Goal: Information Seeking & Learning: Learn about a topic

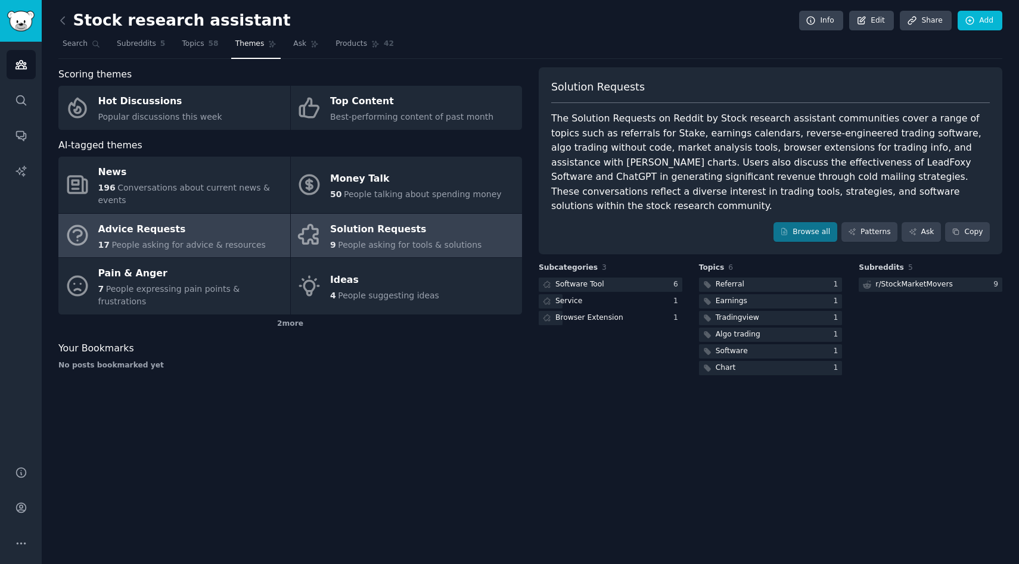
click at [218, 220] on div "Advice Requests" at bounding box center [181, 229] width 167 height 19
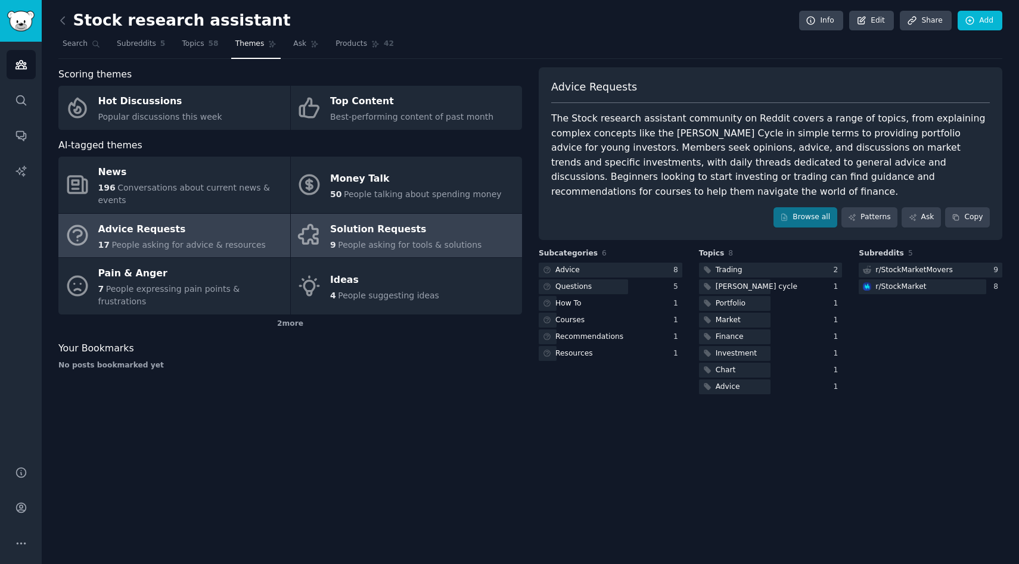
click at [403, 239] on div "9 People asking for tools & solutions" at bounding box center [405, 245] width 151 height 13
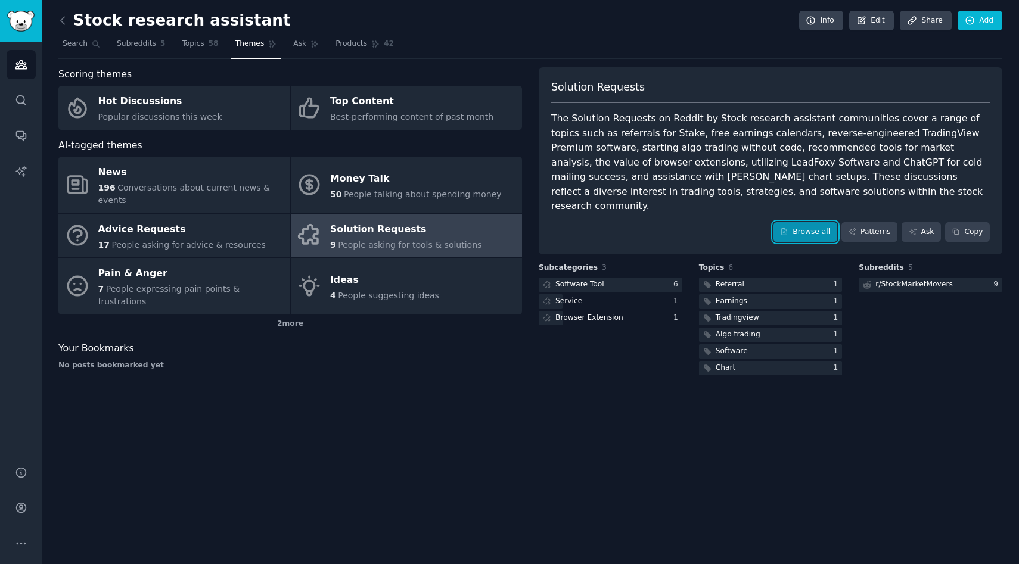
click at [812, 223] on link "Browse all" at bounding box center [805, 232] width 64 height 20
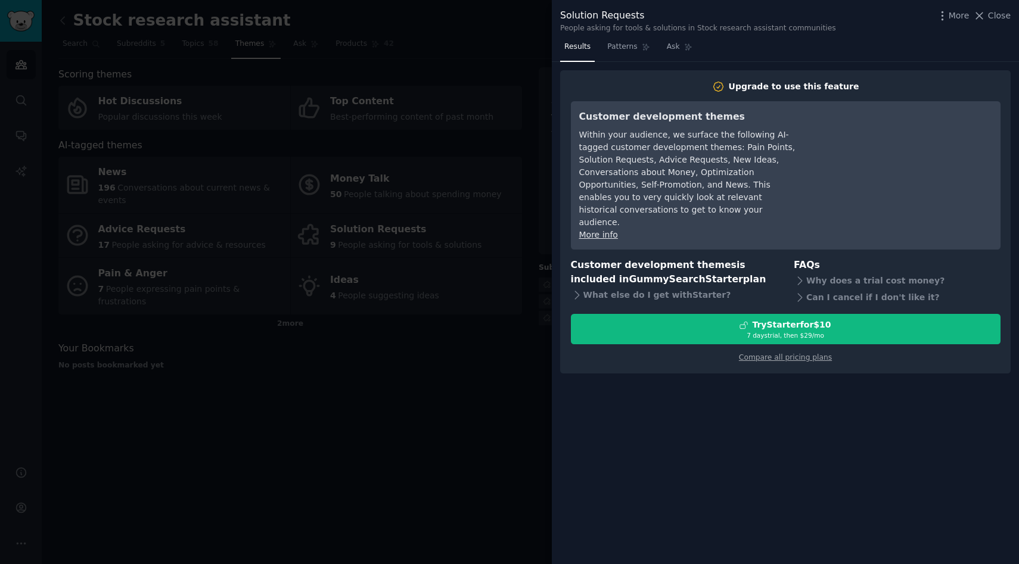
click at [1012, 20] on div "Solution Requests People asking for tools & solutions in Stock research assista…" at bounding box center [785, 19] width 467 height 38
click at [981, 22] on div "More Close" at bounding box center [973, 15] width 74 height 15
click at [986, 19] on button "Close" at bounding box center [992, 16] width 38 height 13
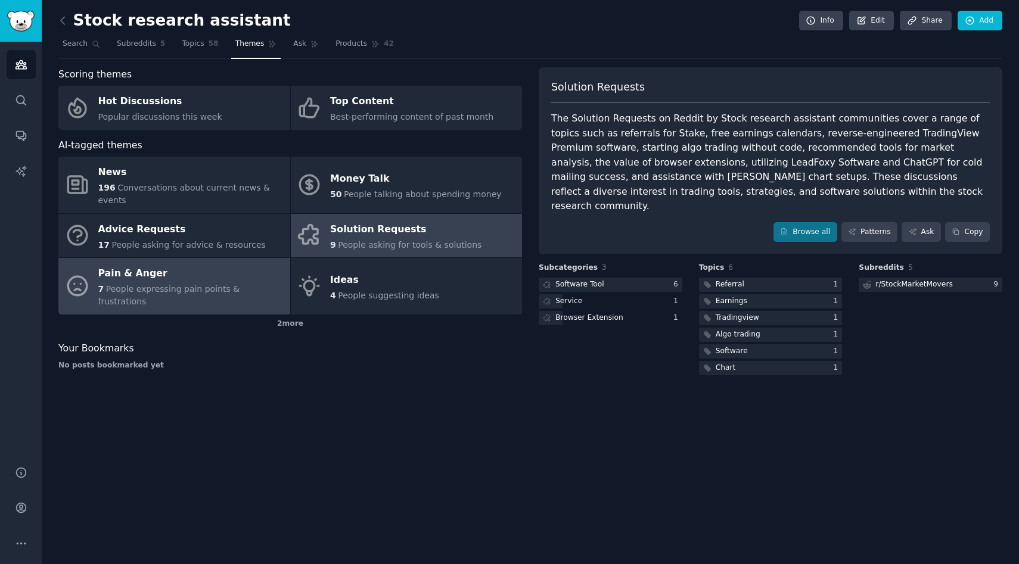
click at [212, 283] on div "7 People expressing pain points & frustrations" at bounding box center [191, 295] width 186 height 25
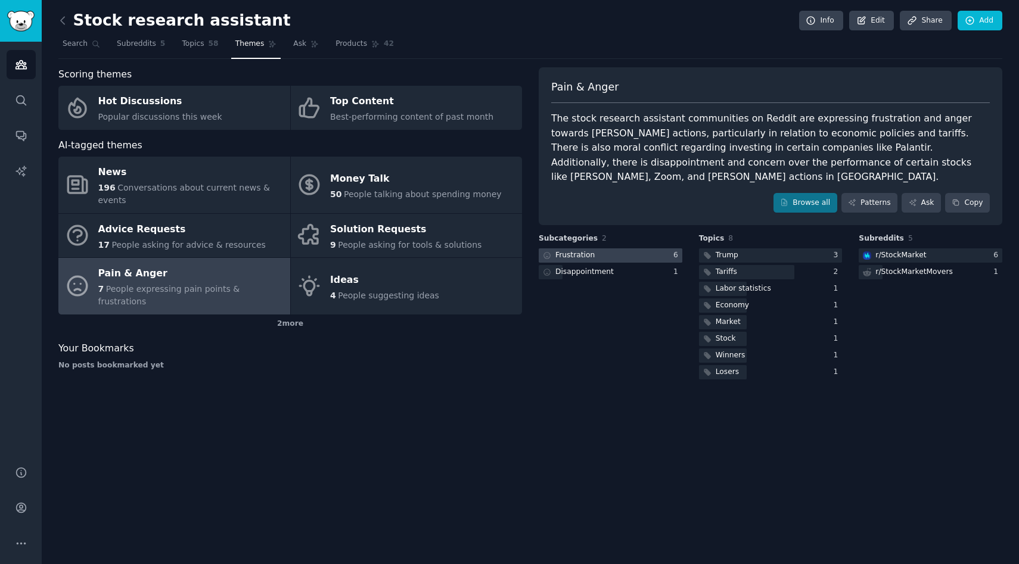
click at [590, 250] on div "Frustration" at bounding box center [574, 255] width 39 height 11
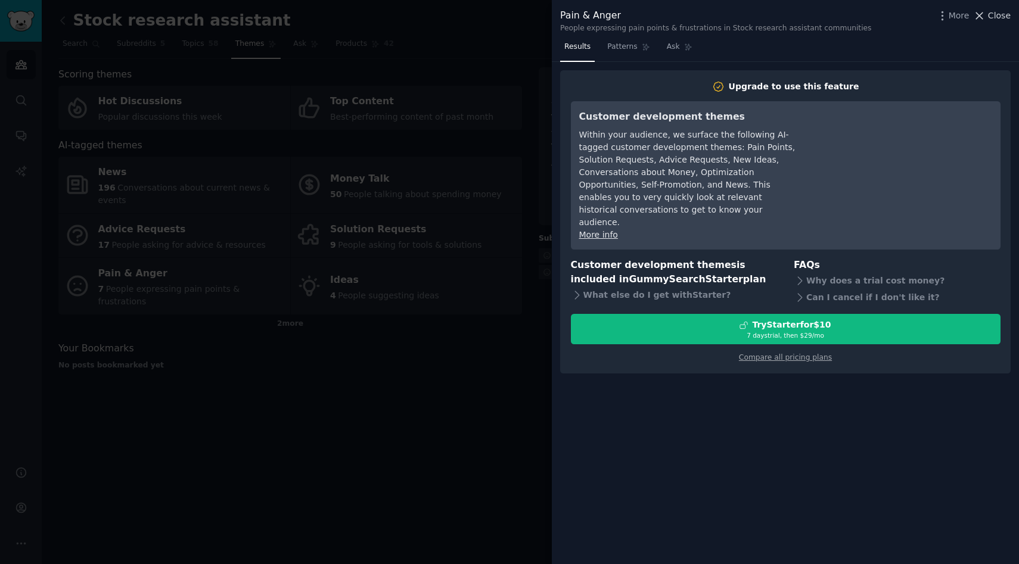
click at [999, 16] on span "Close" at bounding box center [999, 16] width 23 height 13
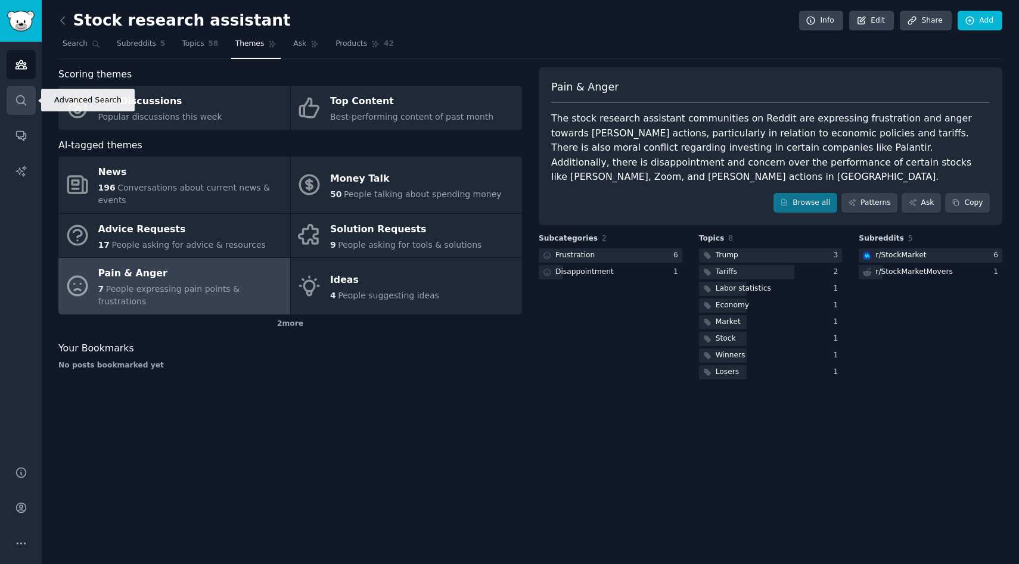
click at [20, 102] on icon "Sidebar" at bounding box center [21, 100] width 13 height 13
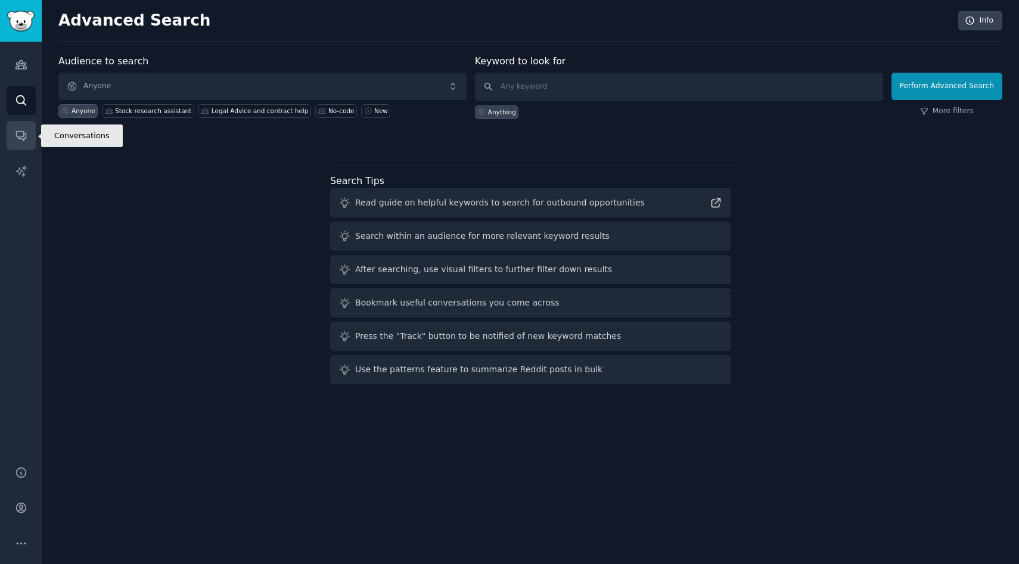
click at [25, 141] on icon "Sidebar" at bounding box center [21, 135] width 13 height 13
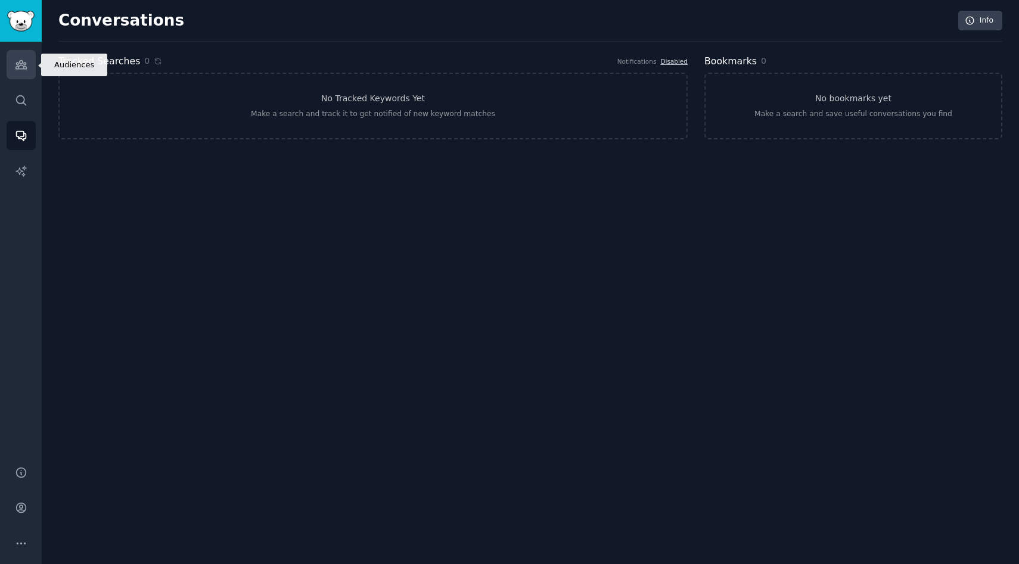
click at [27, 66] on icon "Sidebar" at bounding box center [21, 64] width 13 height 13
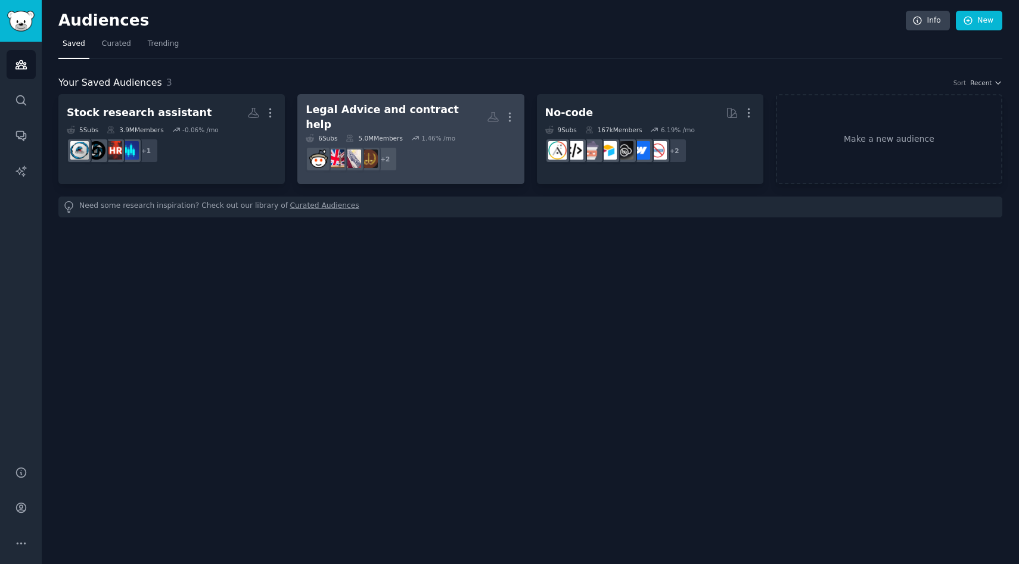
click at [433, 134] on div "1.46 % /mo" at bounding box center [438, 138] width 34 height 8
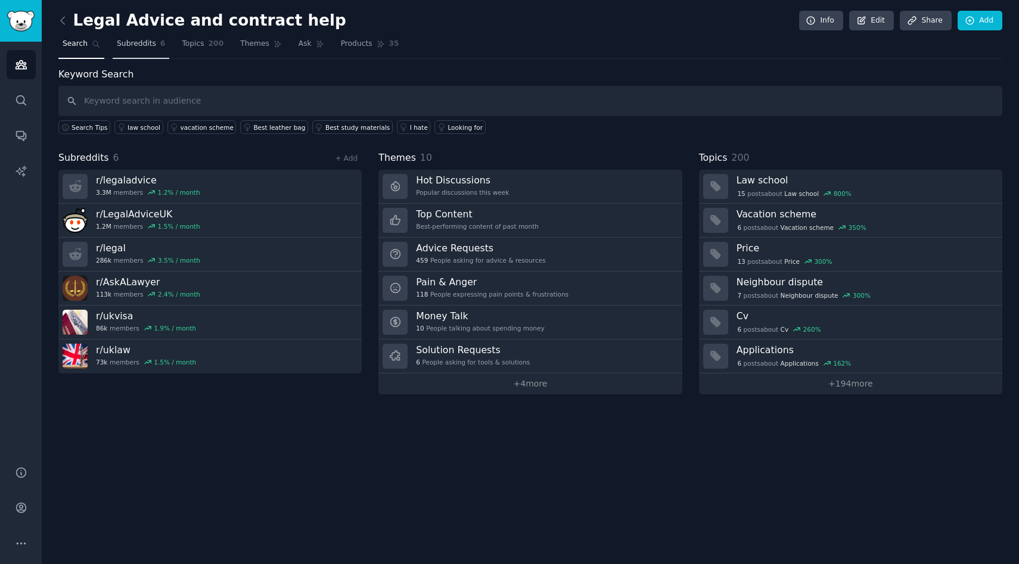
click at [127, 44] on span "Subreddits" at bounding box center [136, 44] width 39 height 11
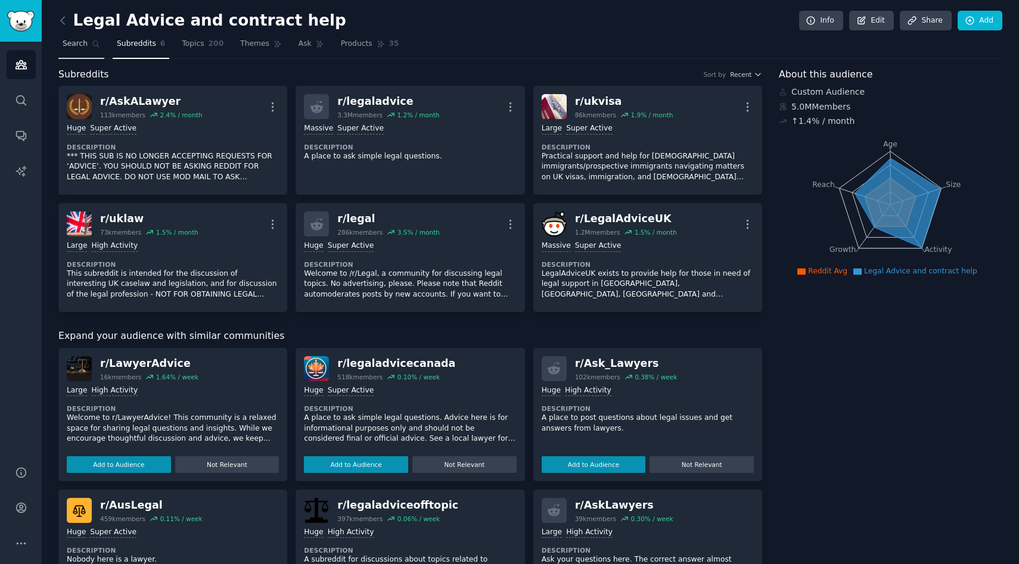
click at [84, 45] on span "Search" at bounding box center [75, 44] width 25 height 11
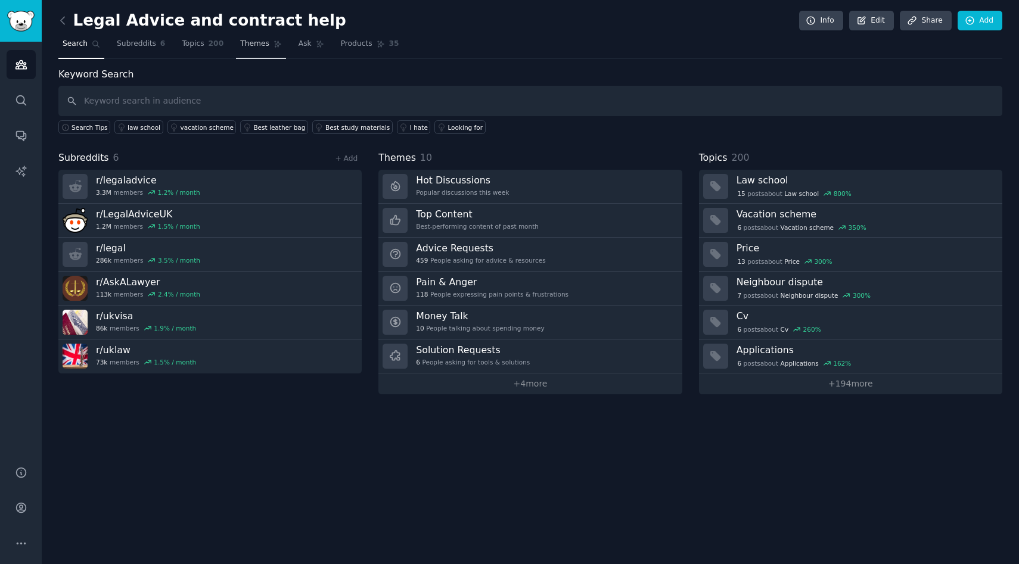
click at [259, 42] on span "Themes" at bounding box center [254, 44] width 29 height 11
